Goal: Navigation & Orientation: Find specific page/section

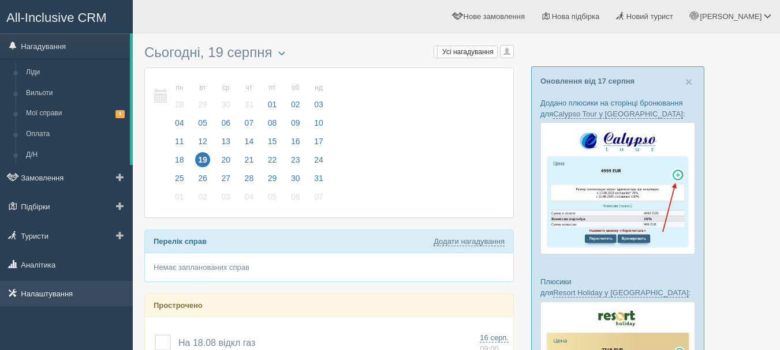
click at [88, 289] on link "Налаштування" at bounding box center [66, 293] width 133 height 25
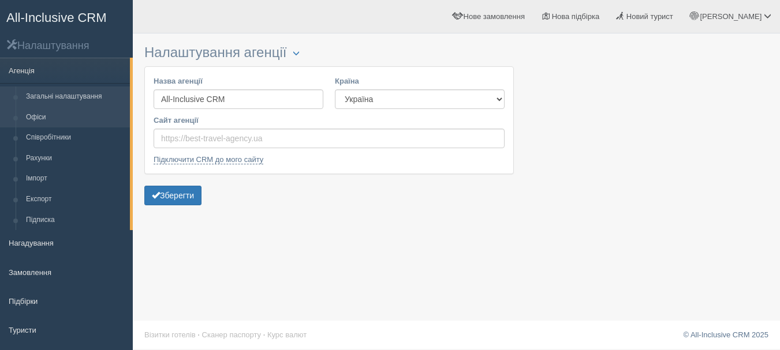
click at [55, 121] on link "Офіси" at bounding box center [75, 117] width 109 height 21
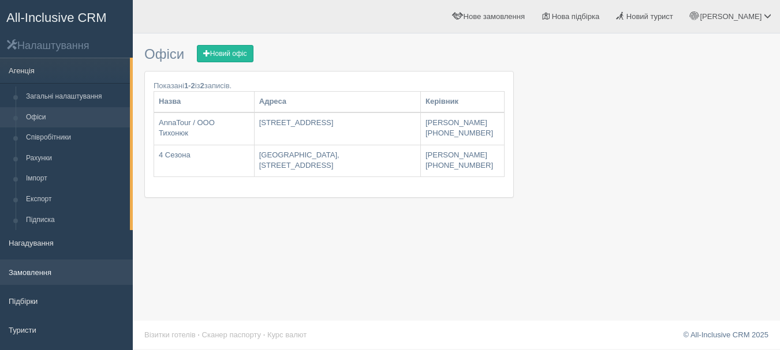
click at [72, 269] on link "Замовлення" at bounding box center [66, 272] width 133 height 25
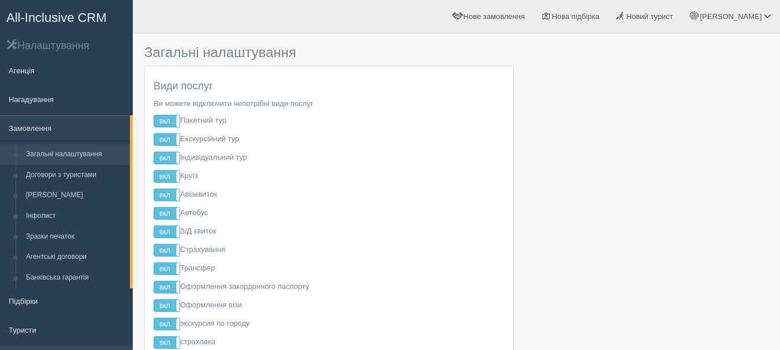
scroll to position [173, 0]
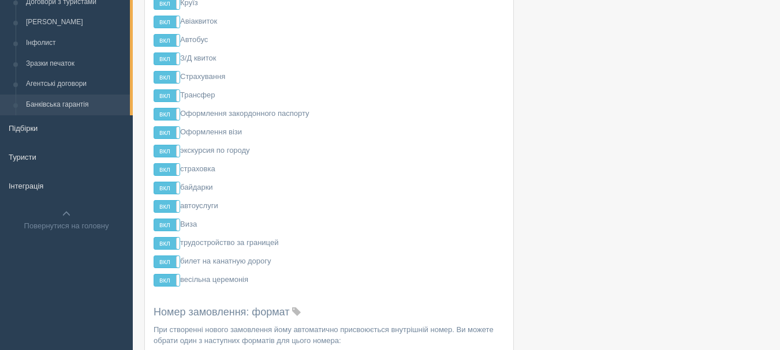
click at [55, 105] on link "Банківська гарантія" at bounding box center [75, 105] width 109 height 21
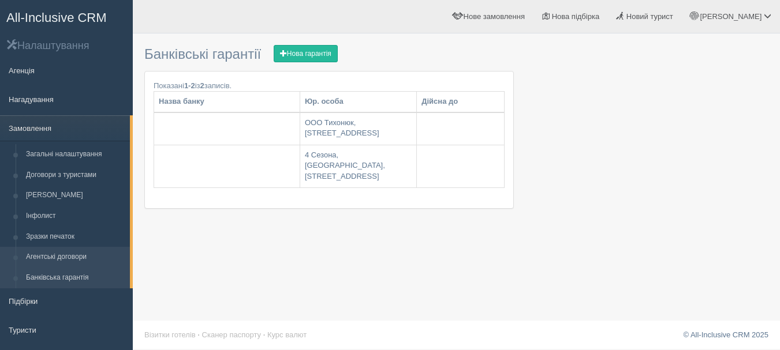
click at [89, 263] on link "Агентські договори" at bounding box center [75, 257] width 109 height 21
